Goal: Information Seeking & Learning: Learn about a topic

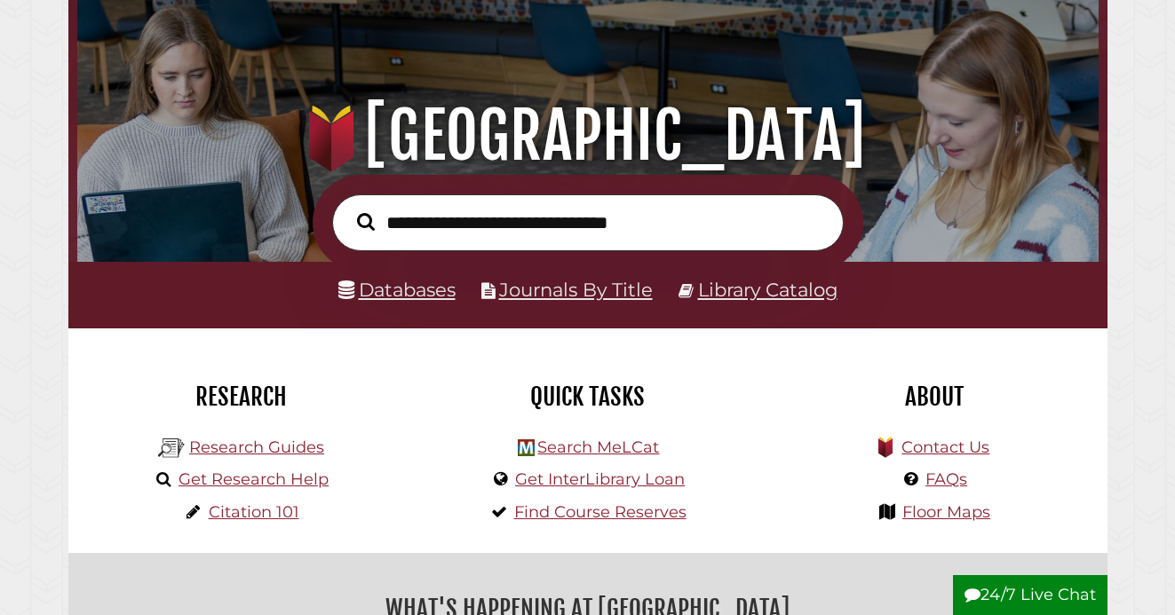
scroll to position [117, 0]
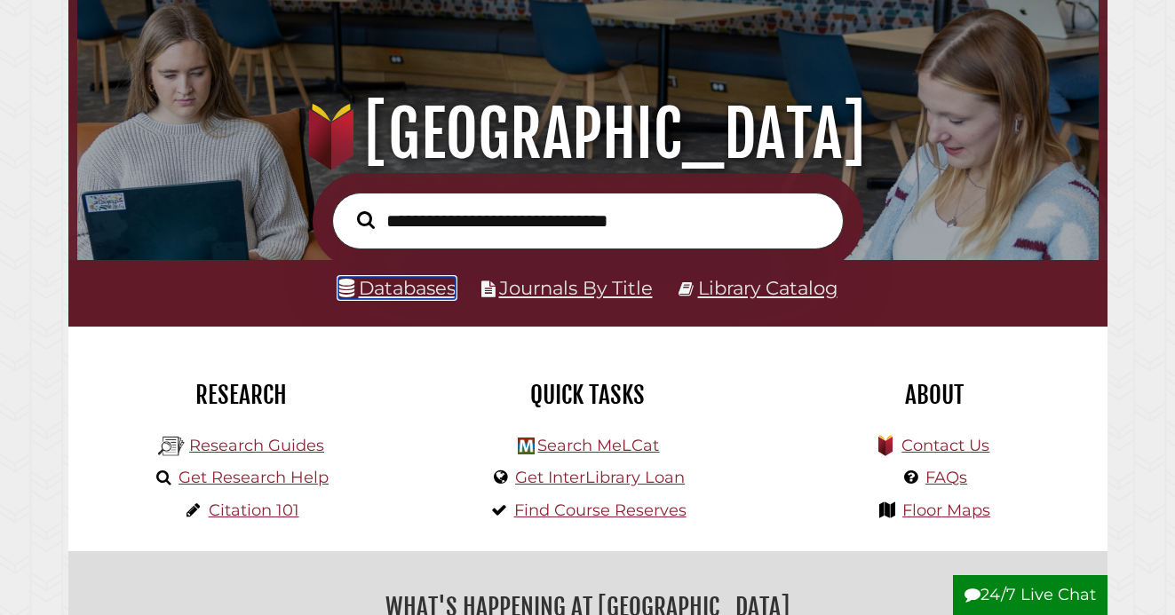
click at [424, 292] on link "Databases" at bounding box center [396, 288] width 117 height 22
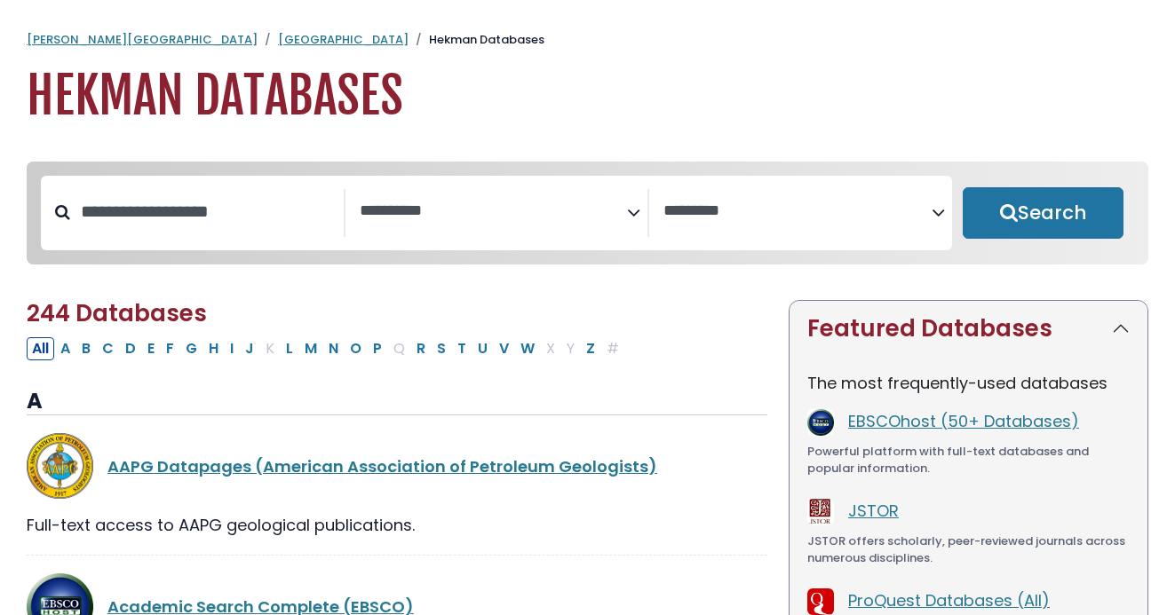
select select "Database Subject Filter"
select select "Database Vendors Filter"
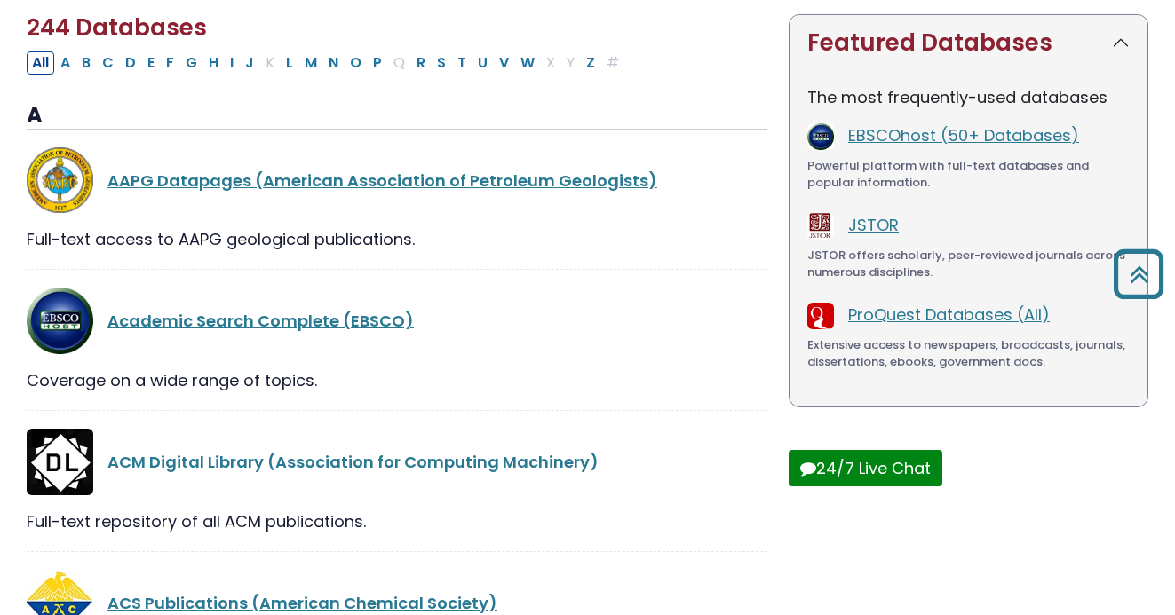
scroll to position [237, 0]
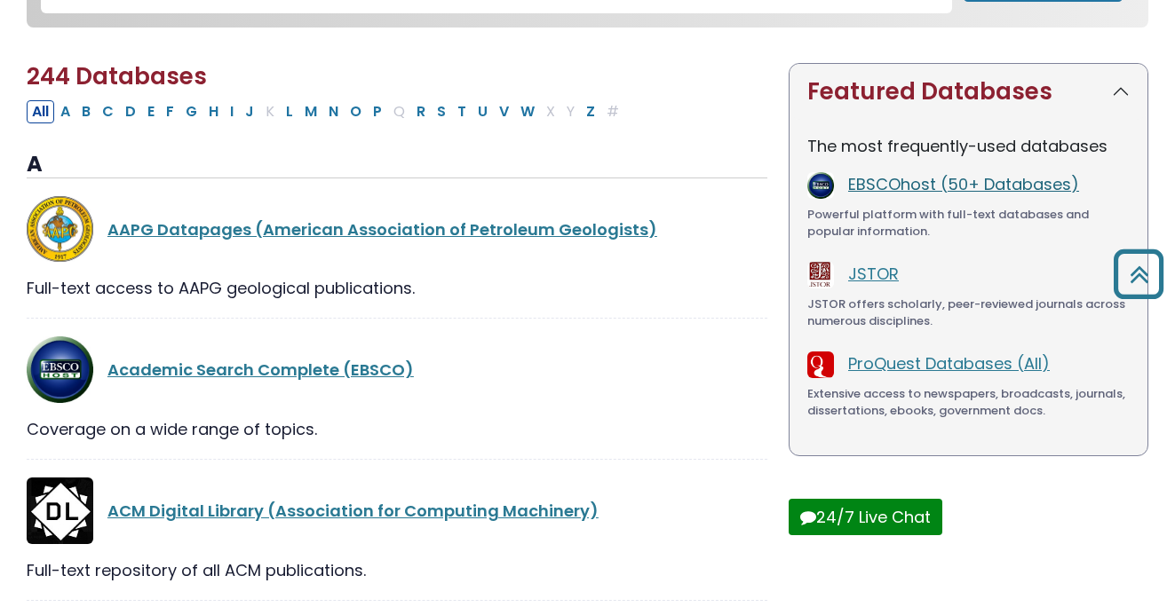
click at [897, 190] on link "EBSCOhost (50+ Databases)" at bounding box center [963, 184] width 231 height 22
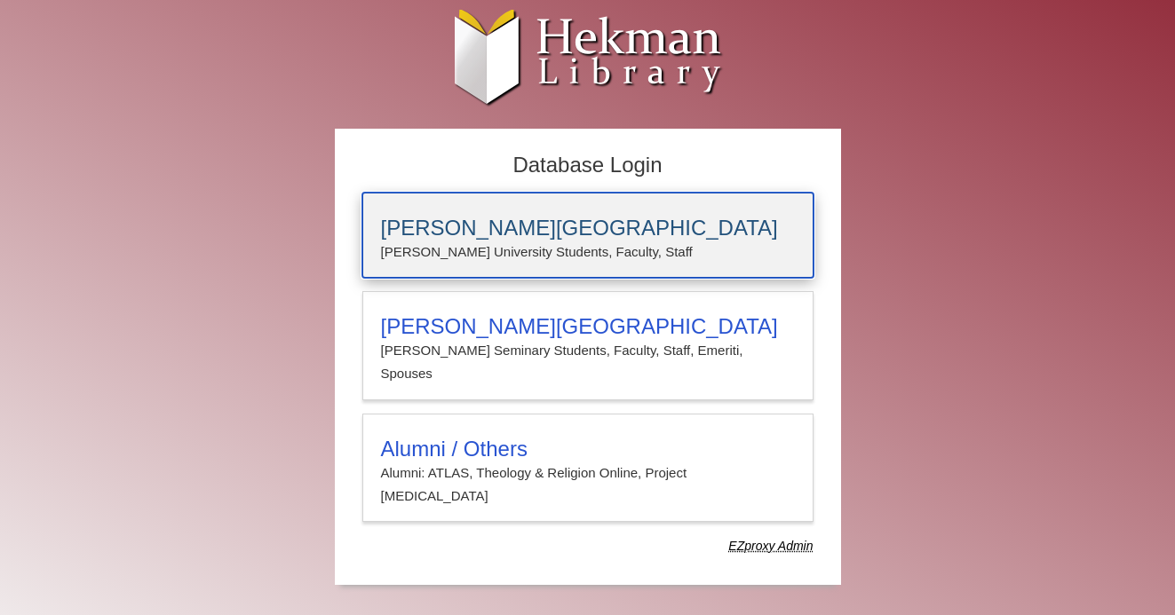
click at [552, 244] on p "Calvin University Students, Faculty, Staff" at bounding box center [588, 252] width 414 height 23
